Goal: Information Seeking & Learning: Learn about a topic

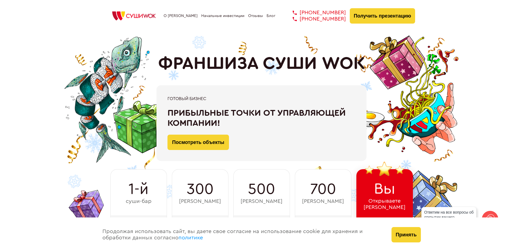
click at [271, 13] on div "О франшизе Начальные инвестиции Отзывы Блог +7 812 308 77 70 +7 800 200 21 01 +…" at bounding box center [262, 15] width 308 height 15
click at [271, 14] on link "Блог" at bounding box center [271, 16] width 9 height 4
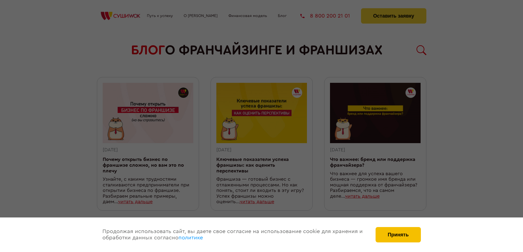
click at [401, 238] on button "Принять" at bounding box center [398, 234] width 45 height 15
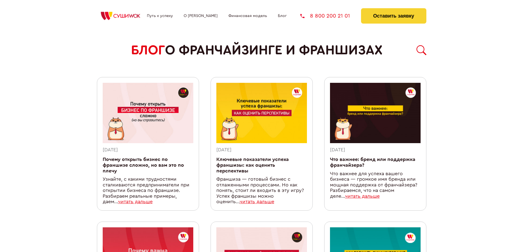
click at [146, 165] on link "Почему открыть бизнес по франшизе сложно, но вам это по плечу" at bounding box center [143, 165] width 81 height 16
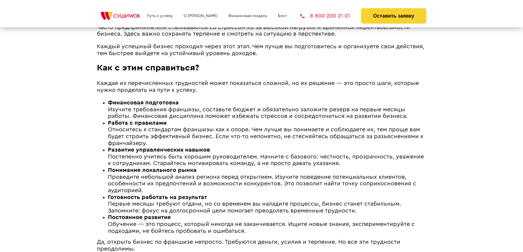
scroll to position [917, 0]
